Goal: Task Accomplishment & Management: Complete application form

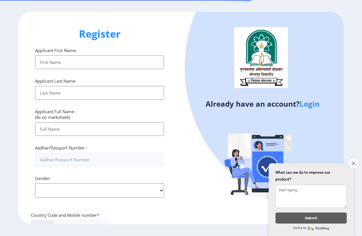
click at [350, 157] on button "Close survey" at bounding box center [354, 163] width 12 height 12
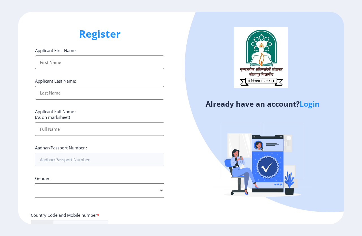
click at [54, 63] on input "Applicant First Name:" at bounding box center [99, 62] width 129 height 14
drag, startPoint x: 51, startPoint y: 93, endPoint x: 52, endPoint y: 102, distance: 9.1
click at [51, 93] on input "Applicant First Name:" at bounding box center [99, 93] width 129 height 14
drag, startPoint x: 55, startPoint y: 131, endPoint x: 55, endPoint y: 143, distance: 11.3
click at [55, 100] on input "Applicant First Name:" at bounding box center [99, 93] width 129 height 14
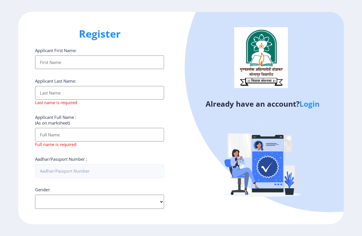
drag, startPoint x: 184, startPoint y: 125, endPoint x: 164, endPoint y: 158, distance: 38.7
click at [182, 128] on div "Already have an account? Login" at bounding box center [262, 118] width 163 height 213
click at [148, 167] on input "Aadhar/Passport Number :" at bounding box center [99, 171] width 129 height 14
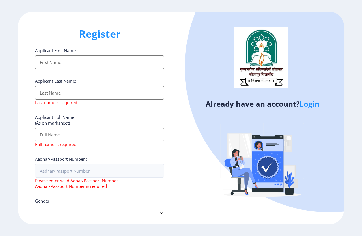
click at [81, 202] on div "Gender: Select Gender Male Female Other" at bounding box center [99, 209] width 129 height 22
select select "[DEMOGRAPHIC_DATA]"
click at [35, 206] on select "Select Gender [DEMOGRAPHIC_DATA] [DEMOGRAPHIC_DATA] Other" at bounding box center [99, 213] width 129 height 14
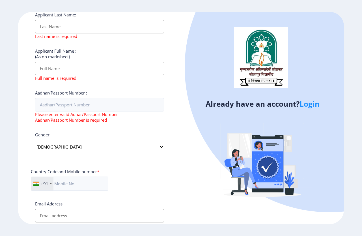
scroll to position [143, 0]
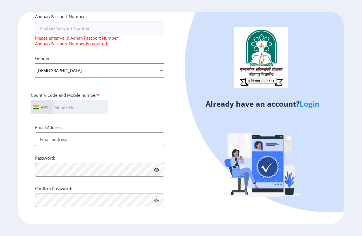
click at [67, 106] on input "text" at bounding box center [70, 107] width 78 height 14
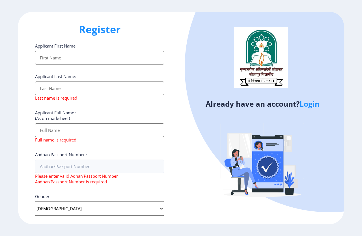
scroll to position [0, 0]
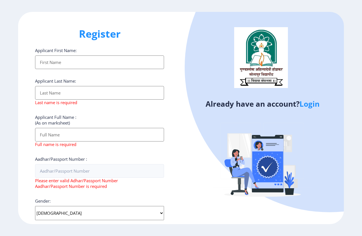
click at [64, 63] on input "Applicant First Name:" at bounding box center [99, 62] width 129 height 14
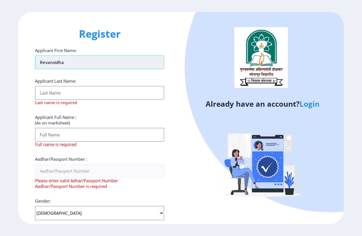
type input "Revansidha"
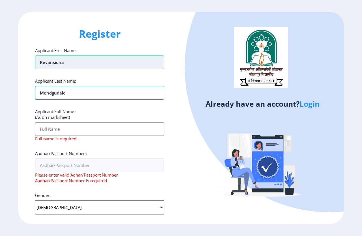
type input "Mendgudale"
drag, startPoint x: 69, startPoint y: 93, endPoint x: 27, endPoint y: 94, distance: 41.9
click at [27, 94] on div "Register Applicant First Name: Revansidha Applicant Last Name: Mendgudale Appli…" at bounding box center [99, 118] width 163 height 213
click at [48, 127] on input "Applicant First Name:" at bounding box center [99, 129] width 129 height 14
paste input "Mendgudale"
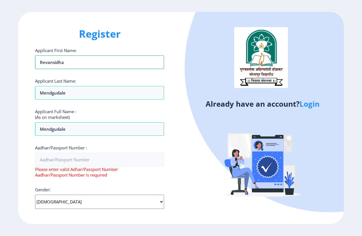
drag, startPoint x: 68, startPoint y: 65, endPoint x: 30, endPoint y: 65, distance: 38.5
click at [30, 65] on div "Register Applicant First Name: Revansidha Applicant Last Name: Mendgudale Appli…" at bounding box center [99, 118] width 163 height 213
click at [76, 69] on input "Mendgudale" at bounding box center [99, 62] width 129 height 14
paste input "Revansidha"
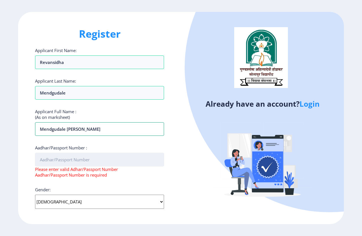
type input "Mendgudale Revansidha Baburao"
click at [82, 157] on input "Aadhar/Passport Number :" at bounding box center [99, 160] width 129 height 14
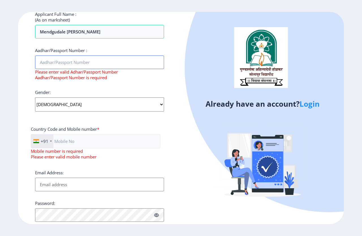
scroll to position [85, 0]
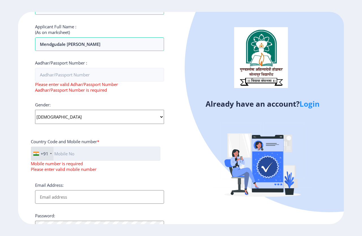
click at [80, 151] on input "text" at bounding box center [96, 154] width 130 height 14
click at [41, 200] on input "Email Address:" at bounding box center [99, 197] width 129 height 14
type input "r"
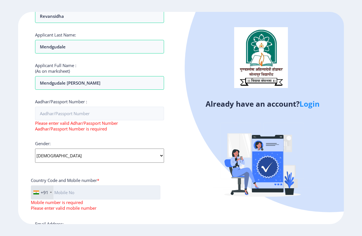
scroll to position [113, 0]
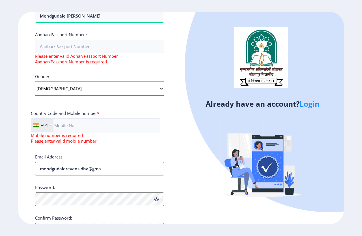
type input "mendgudalerevansidha@gmai"
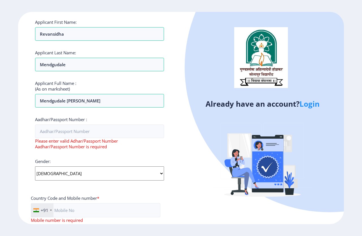
scroll to position [0, 0]
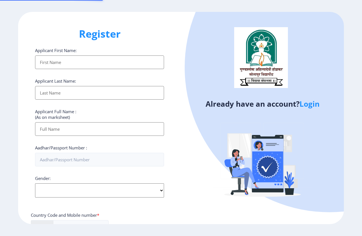
select select
click at [59, 63] on input "Applicant First Name:" at bounding box center [99, 62] width 129 height 14
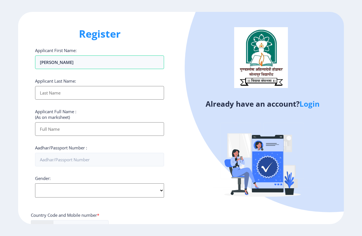
type input "[PERSON_NAME]"
type input "M"
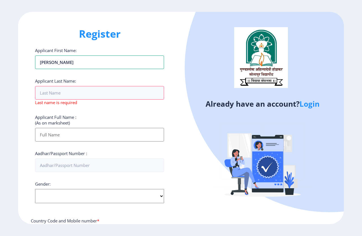
drag, startPoint x: 57, startPoint y: 64, endPoint x: 0, endPoint y: 52, distance: 57.7
click at [0, 52] on ngx-register "Register Applicant First Name: [PERSON_NAME] Applicant Last Name: Last name is …" at bounding box center [181, 118] width 362 height 213
type input "LAXMAN"
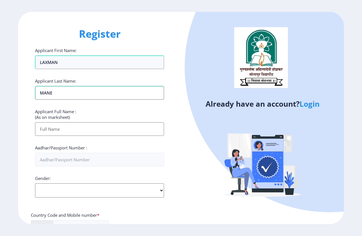
type input "MANE"
type input "L"
type input "MANE [PERSON_NAME]"
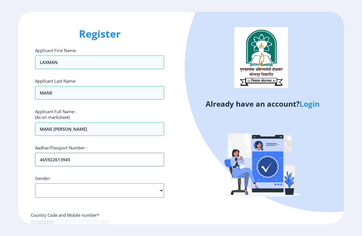
type input "465922613945"
select select "[DEMOGRAPHIC_DATA]"
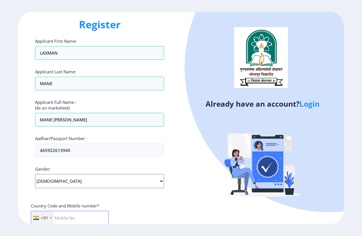
scroll to position [10, 0]
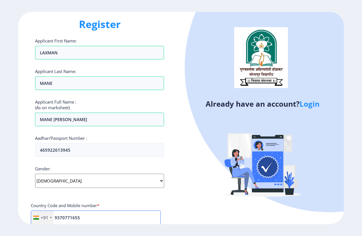
type input "9370771655"
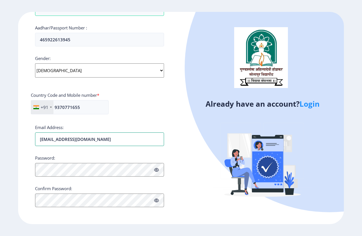
type input "[EMAIL_ADDRESS][DOMAIN_NAME]"
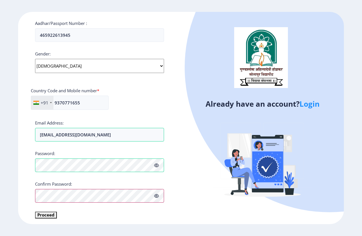
scroll to position [127, 0]
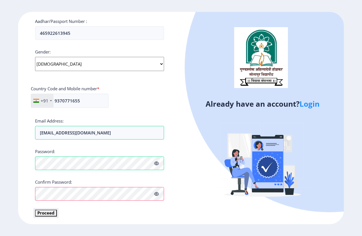
click at [46, 210] on button "Proceed" at bounding box center [46, 213] width 22 height 7
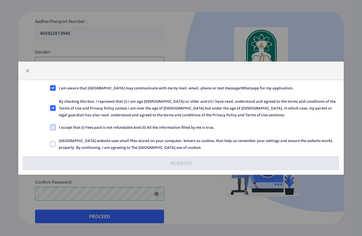
click at [51, 127] on span at bounding box center [53, 128] width 6 height 6
click at [50, 127] on input "I accept that (I) Fees paid is not refundable And (II) All the information fill…" at bounding box center [50, 127] width 0 height 0
checkbox input "true"
click at [52, 143] on span at bounding box center [53, 144] width 6 height 6
click at [50, 144] on input "[GEOGRAPHIC_DATA] website uses small files stored on your computer, known as co…" at bounding box center [50, 144] width 0 height 0
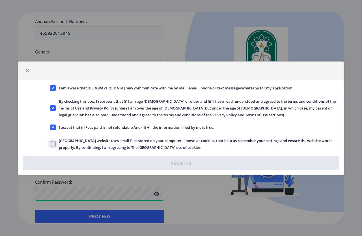
checkbox input "true"
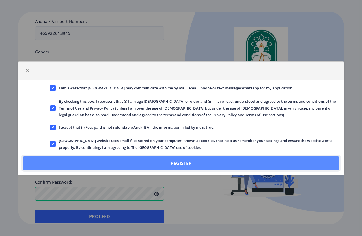
click at [69, 168] on button "Register" at bounding box center [181, 164] width 316 height 14
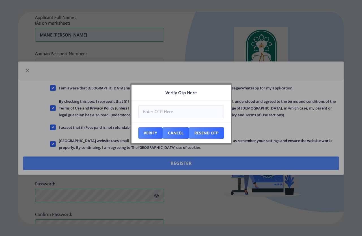
scroll to position [159, 0]
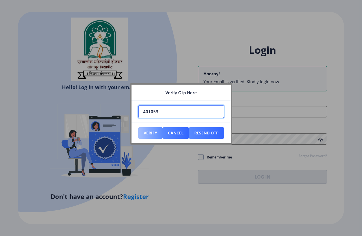
type input "401053"
click at [151, 129] on button "Verify" at bounding box center [150, 132] width 24 height 11
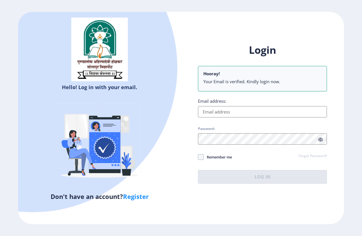
click at [242, 109] on input "Email address:" at bounding box center [262, 111] width 129 height 11
type input "[EMAIL_ADDRESS][DOMAIN_NAME]"
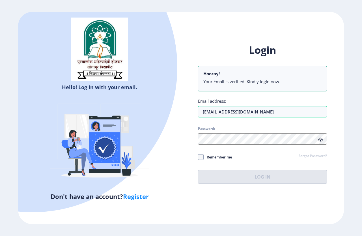
click at [227, 145] on div "Login Hooray! Your Email is verified. Kindly login now. Email address: [EMAIL_A…" at bounding box center [262, 113] width 129 height 140
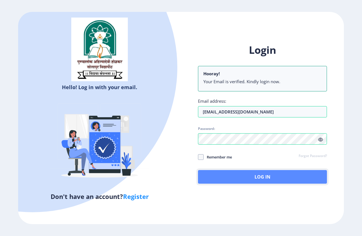
click at [212, 174] on button "Log In" at bounding box center [262, 177] width 129 height 14
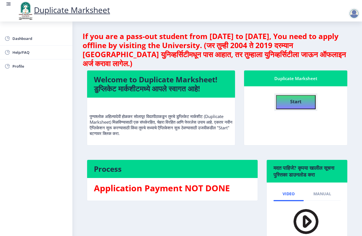
click at [291, 100] on b "Start" at bounding box center [295, 102] width 11 height 6
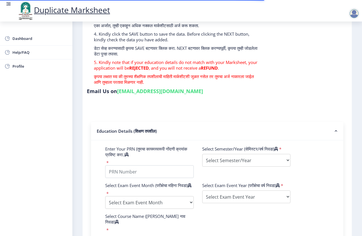
scroll to position [183, 0]
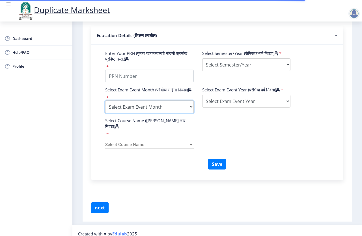
click at [130, 111] on select "Select Exam Event Month October March" at bounding box center [149, 106] width 89 height 13
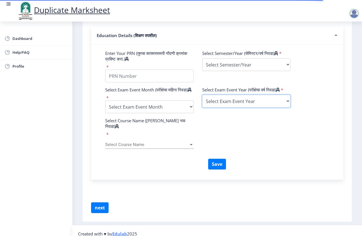
click at [244, 106] on select "Select Exam Event Year [DATE] 2024 2023 2022 2021 2020 2019 2018 2017 2016 2015…" at bounding box center [246, 101] width 89 height 13
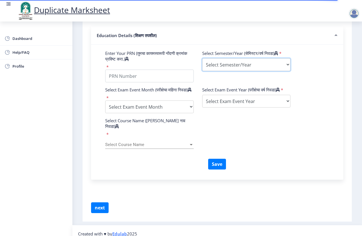
click at [235, 67] on select "Select Semester/Year Semester I Semester II Semester III Semester IV Semester V…" at bounding box center [246, 64] width 89 height 13
click at [142, 142] on span "Select Course Name" at bounding box center [147, 144] width 84 height 5
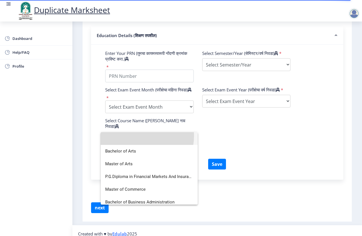
click at [142, 136] on input at bounding box center [149, 138] width 88 height 13
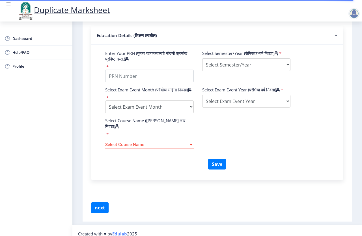
click at [227, 135] on div "Select Course Name (कोर्सचे नाव निवडा) * Select Course Name Select Course Name" at bounding box center [217, 138] width 233 height 41
click at [24, 39] on span "Dashboard" at bounding box center [39, 38] width 55 height 7
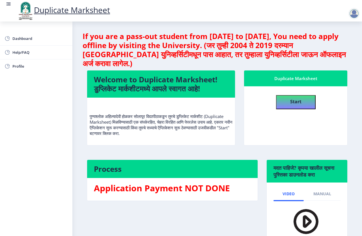
click at [353, 14] on div at bounding box center [354, 13] width 11 height 11
click at [331, 49] on link "Log out" at bounding box center [339, 44] width 45 height 14
